Goal: Find specific page/section: Find specific page/section

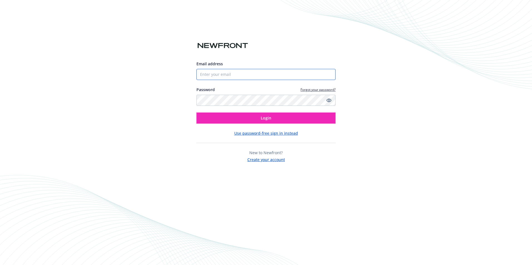
click at [214, 77] on input "Email address" at bounding box center [265, 74] width 139 height 11
type input "[PERSON_NAME][EMAIL_ADDRESS][DOMAIN_NAME]"
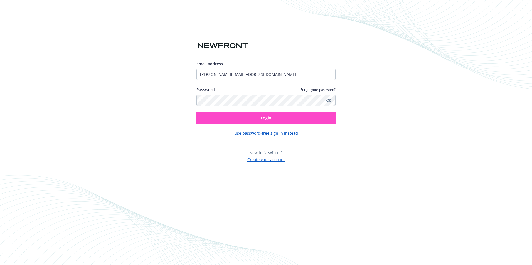
click at [231, 118] on button "Login" at bounding box center [265, 118] width 139 height 11
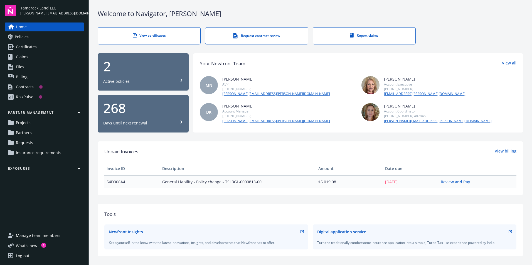
click at [29, 169] on button "Exposures" at bounding box center [44, 169] width 79 height 7
click at [36, 50] on span "Certificates" at bounding box center [26, 47] width 21 height 9
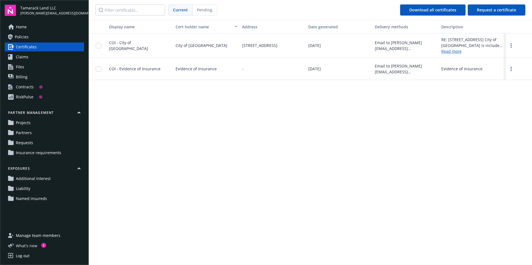
click at [19, 247] on span "What ' s new" at bounding box center [26, 246] width 21 height 6
click at [33, 197] on span "Named insureds" at bounding box center [31, 198] width 31 height 9
